Goal: Task Accomplishment & Management: Manage account settings

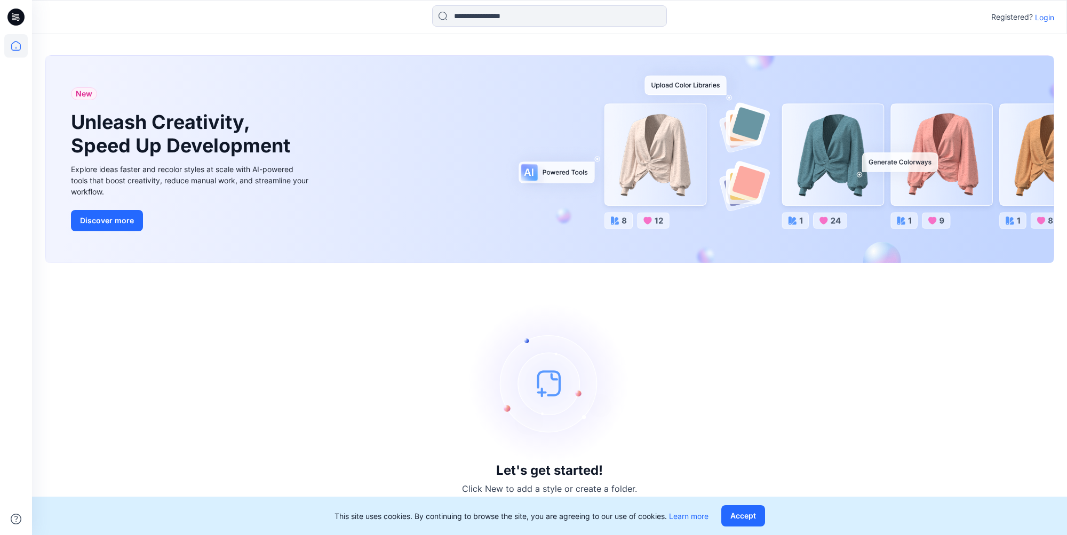
click at [558, 377] on img at bounding box center [549, 383] width 160 height 160
click at [743, 519] on button "Accept" at bounding box center [743, 516] width 44 height 21
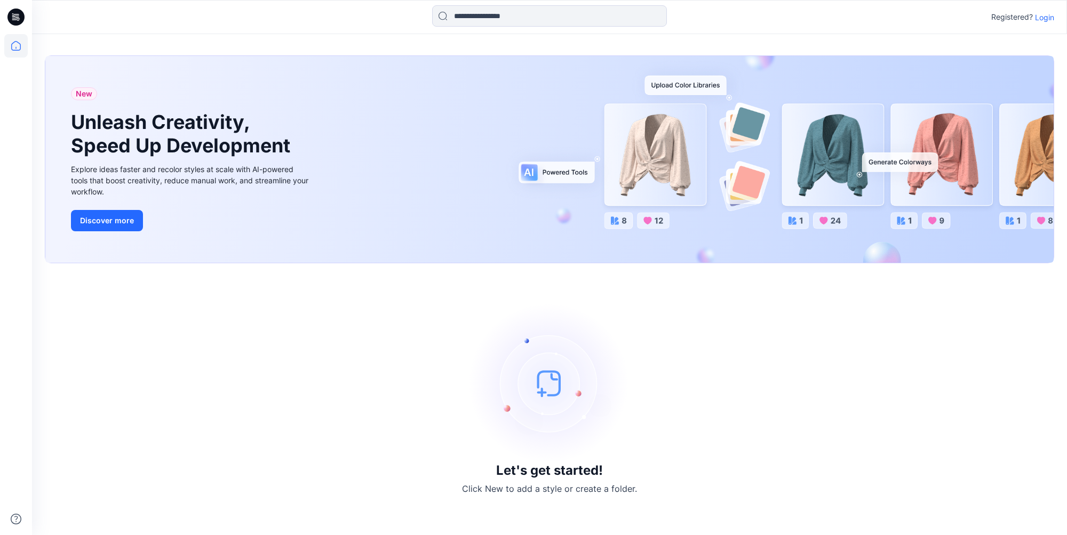
click at [15, 21] on icon at bounding box center [15, 17] width 17 height 17
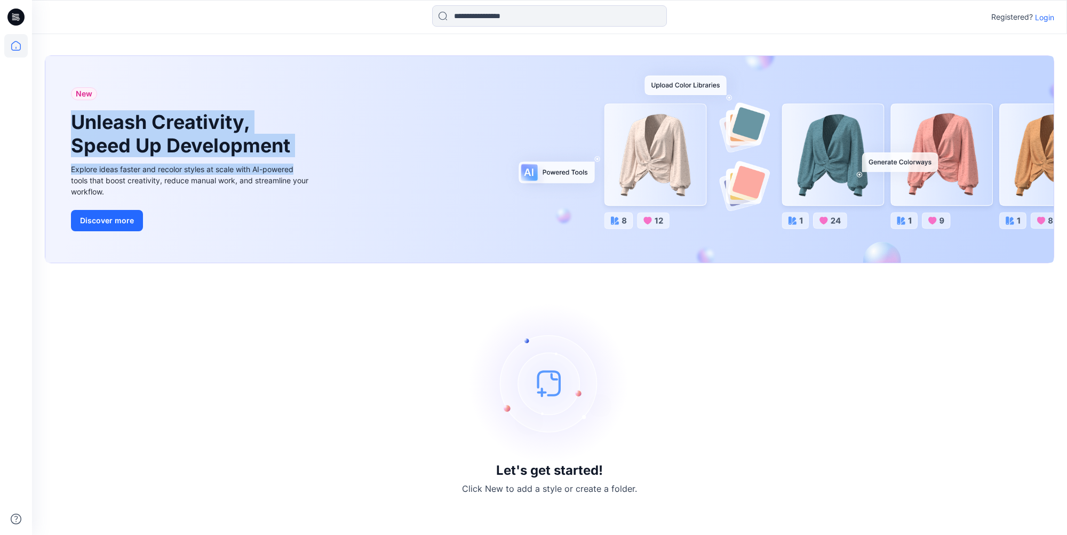
drag, startPoint x: 775, startPoint y: 144, endPoint x: 582, endPoint y: 170, distance: 194.8
click at [582, 170] on div "New Unleash Creativity, Speed Up Development Explore ideas faster and recolor s…" at bounding box center [549, 159] width 1008 height 207
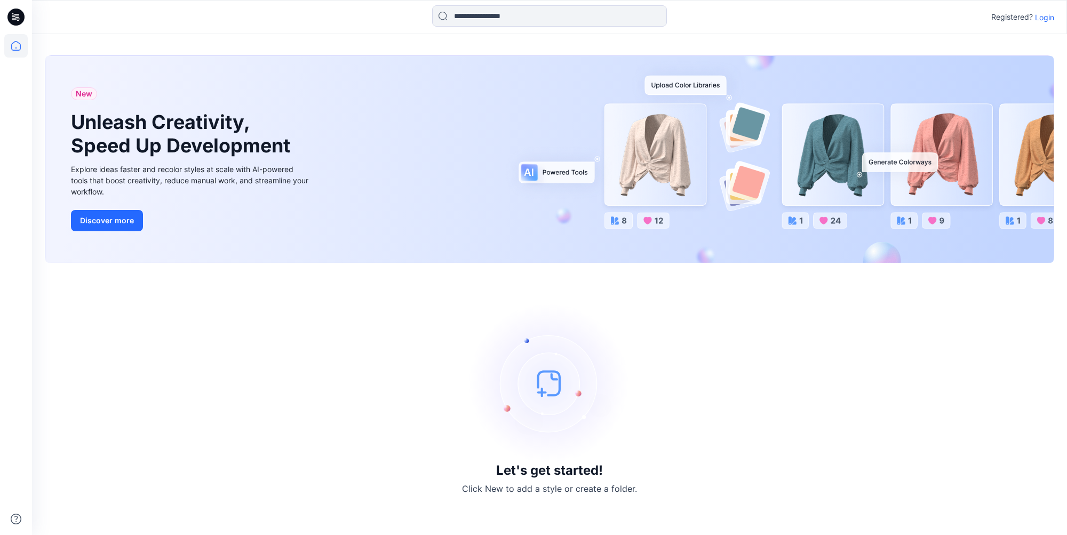
click at [363, 346] on div "Let's get started! Click New to add a style or create a folder." at bounding box center [549, 399] width 1009 height 246
click at [1047, 19] on p "Login" at bounding box center [1044, 17] width 19 height 11
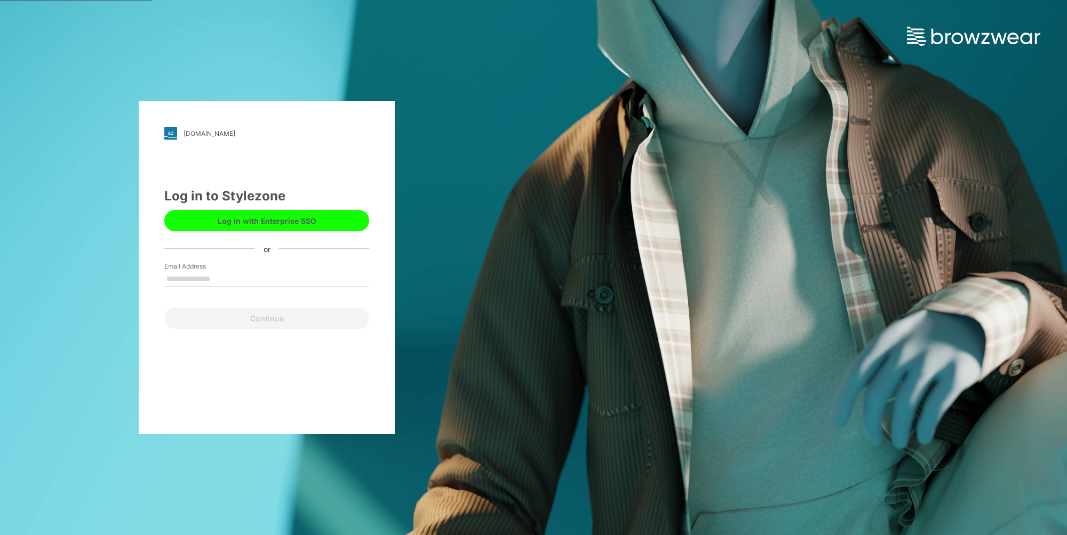
click at [198, 278] on input "Email Address" at bounding box center [266, 279] width 205 height 16
type input "**********"
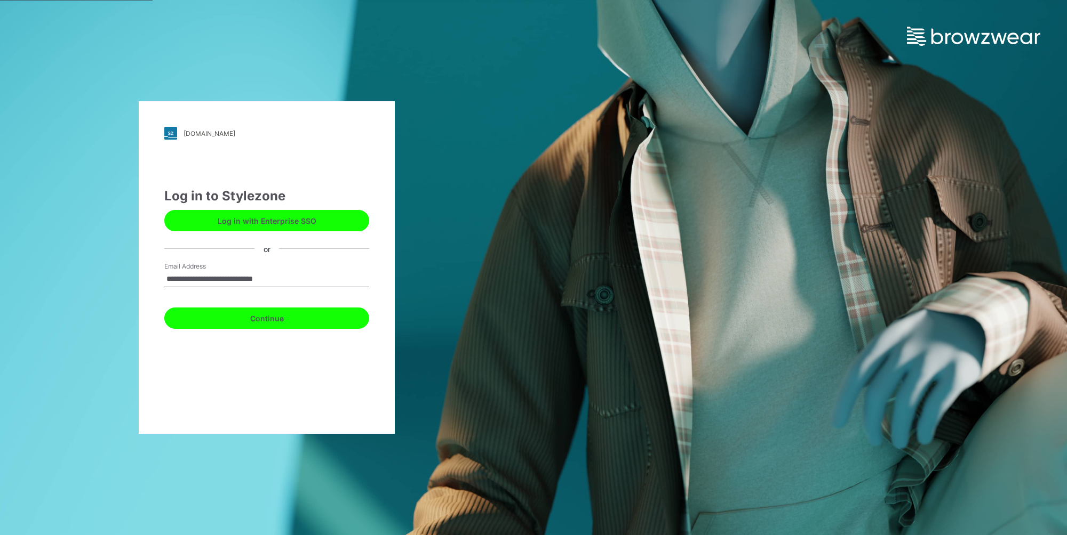
click at [227, 318] on button "Continue" at bounding box center [266, 318] width 205 height 21
